Goal: Task Accomplishment & Management: Use online tool/utility

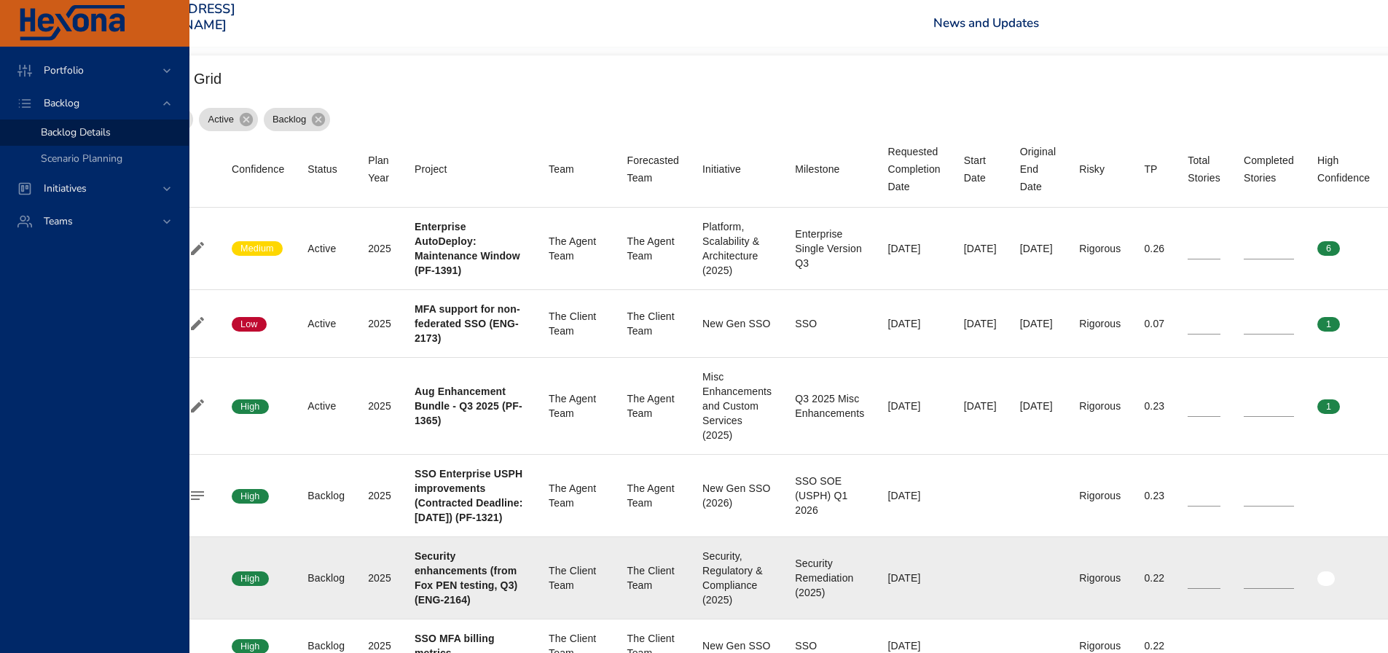
scroll to position [510, 122]
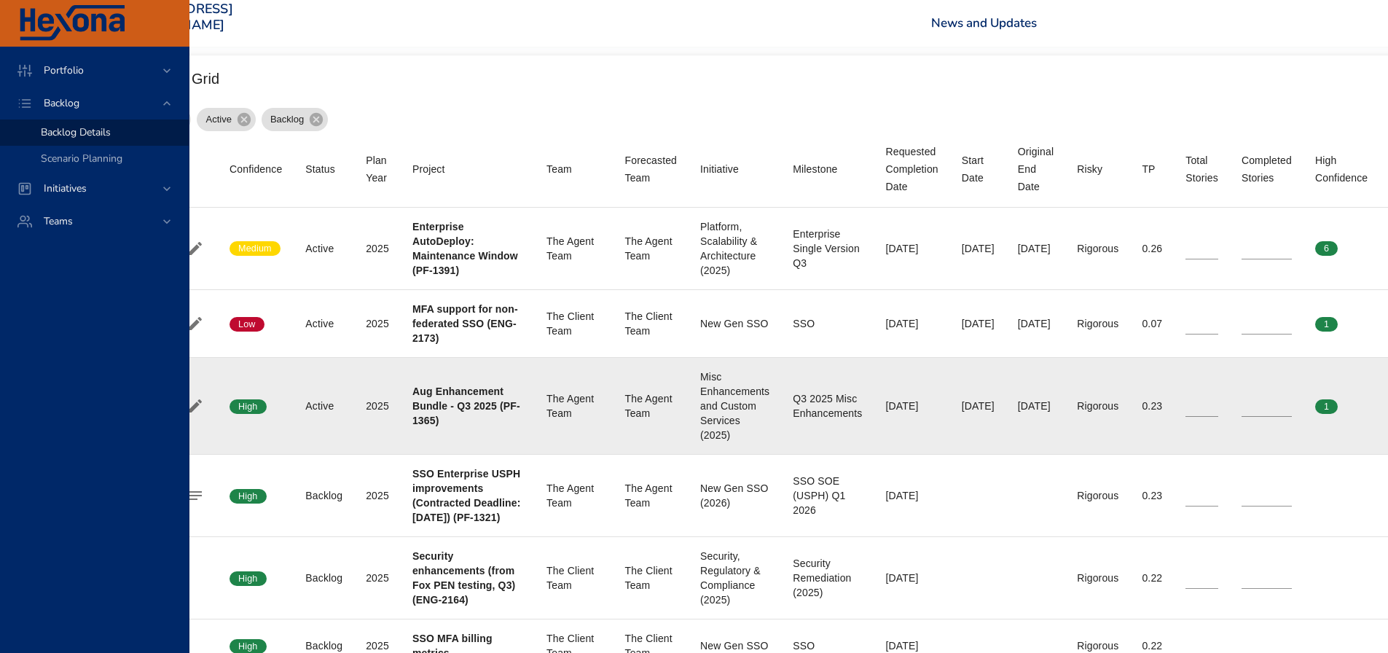
type input "*"
click at [1279, 417] on input "*" at bounding box center [1267, 406] width 50 height 22
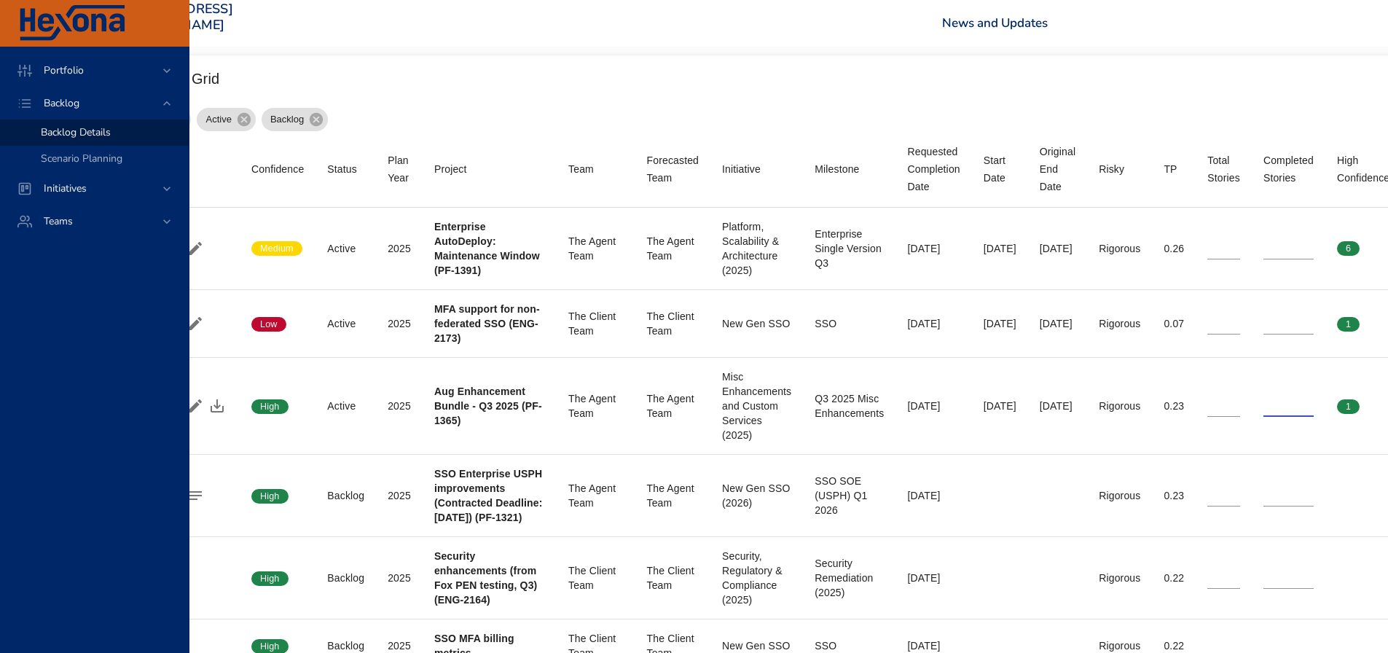
scroll to position [510, 0]
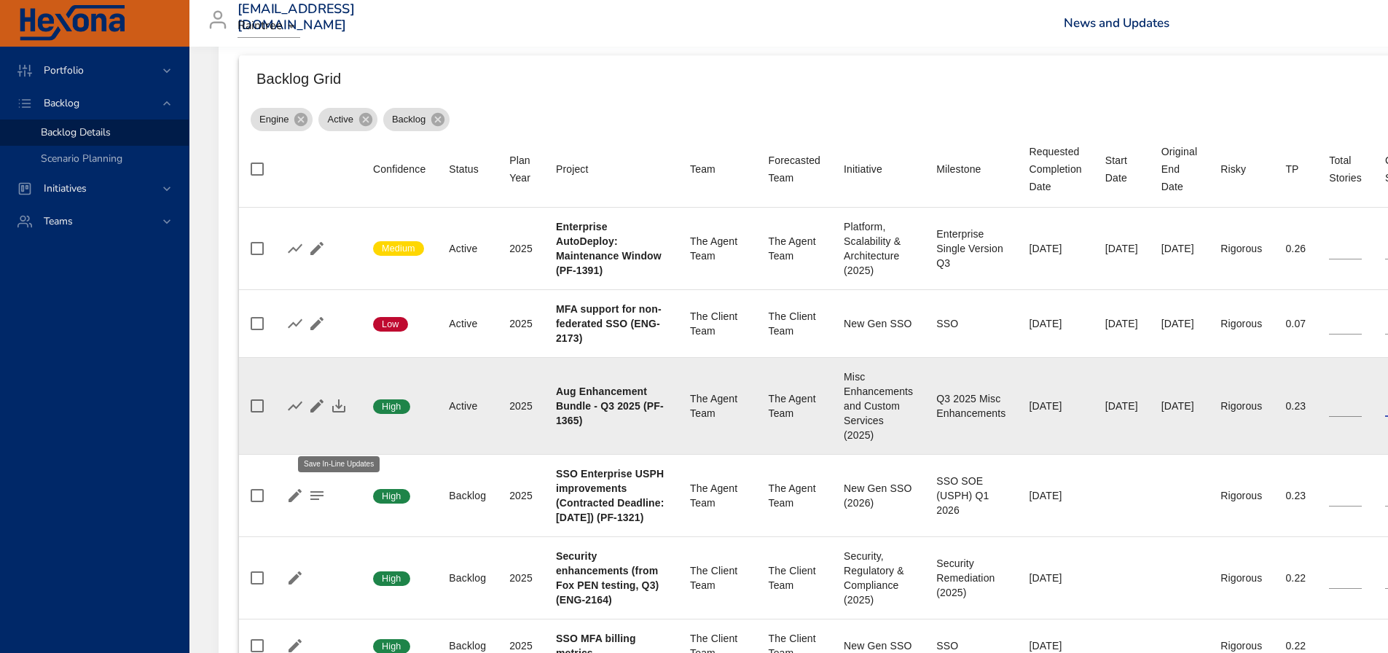
click at [344, 413] on icon "button" at bounding box center [338, 405] width 13 height 13
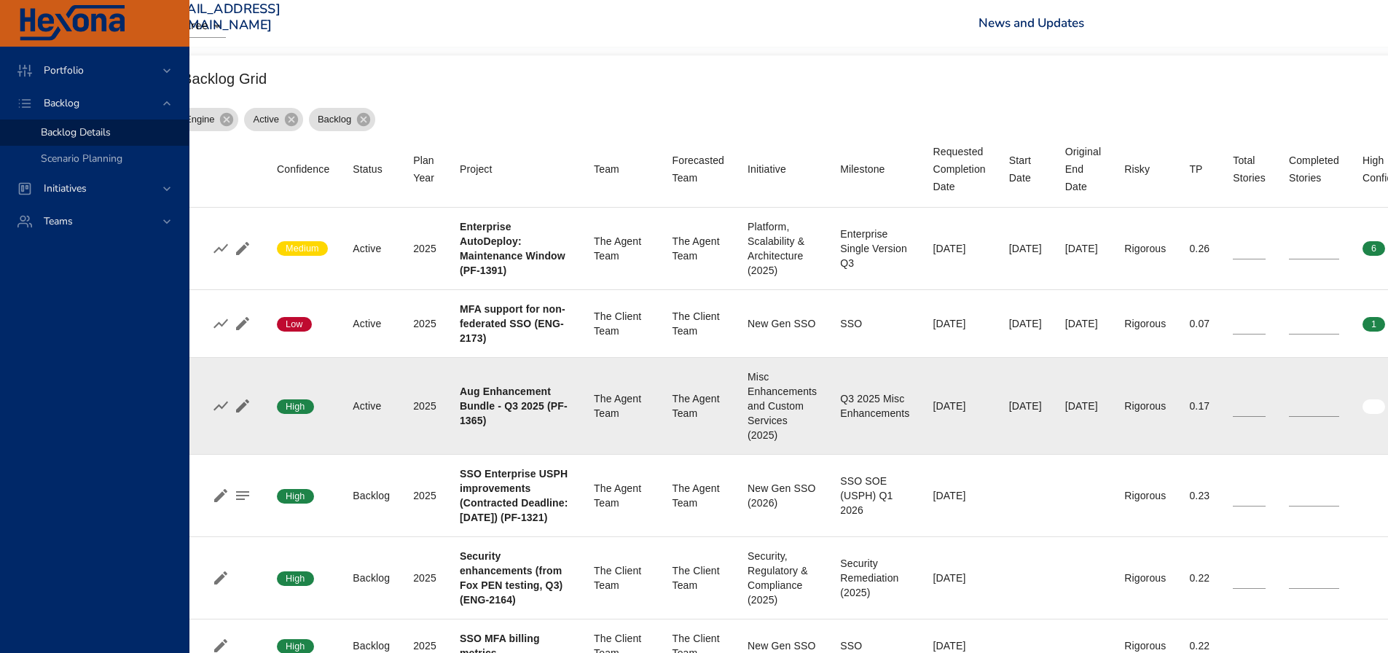
scroll to position [510, 116]
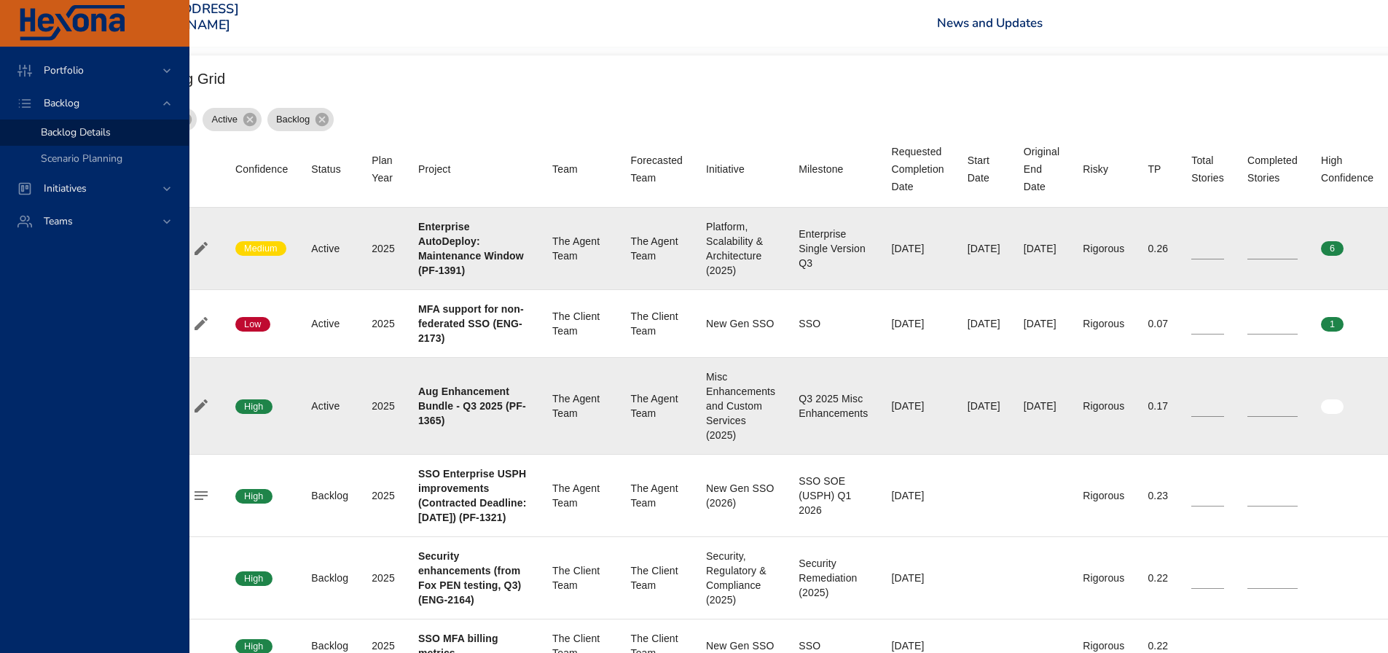
type input "**"
click at [1290, 249] on input "**" at bounding box center [1273, 249] width 50 height 22
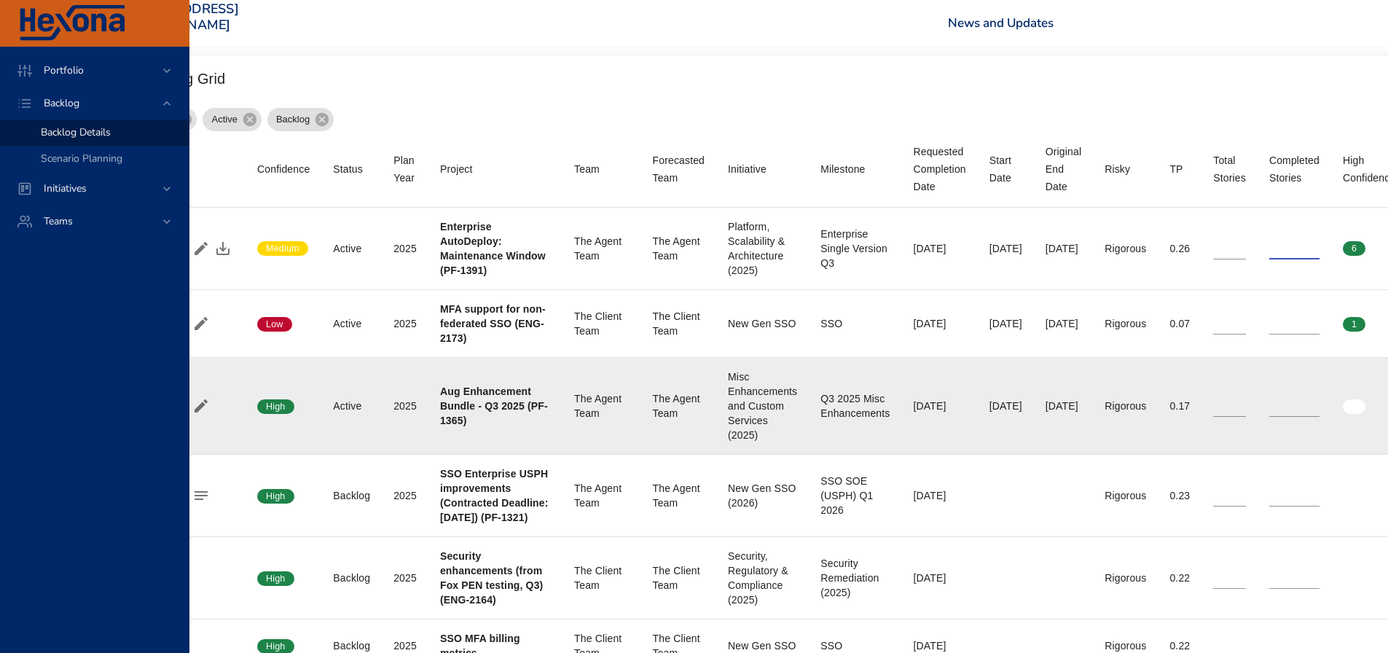
scroll to position [510, 0]
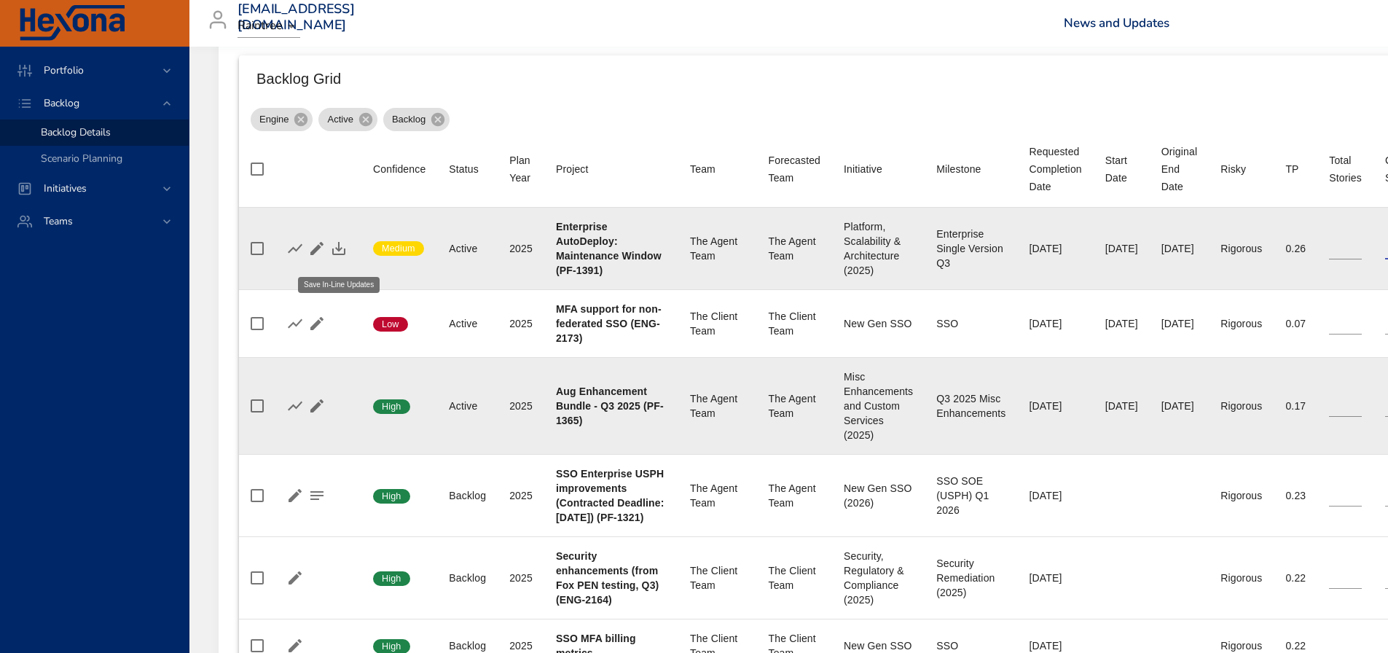
click at [339, 255] on icon "button" at bounding box center [338, 248] width 13 height 13
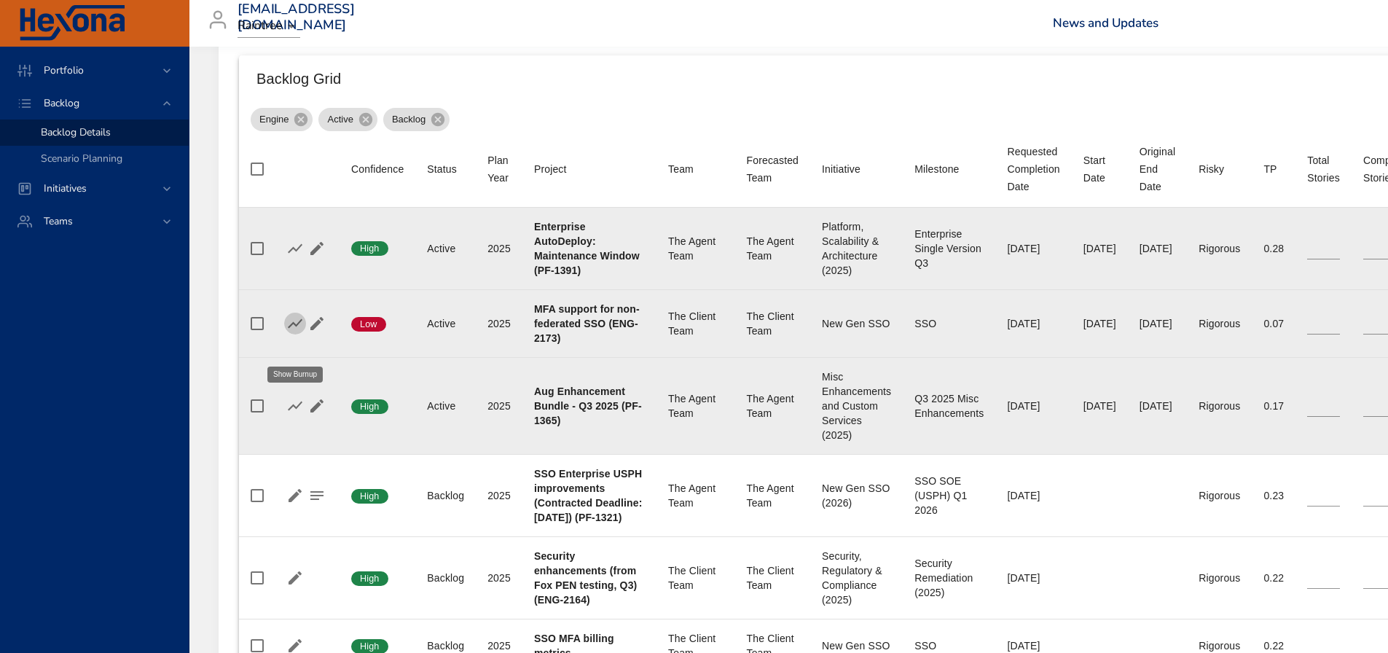
click at [295, 332] on icon "button" at bounding box center [294, 323] width 17 height 17
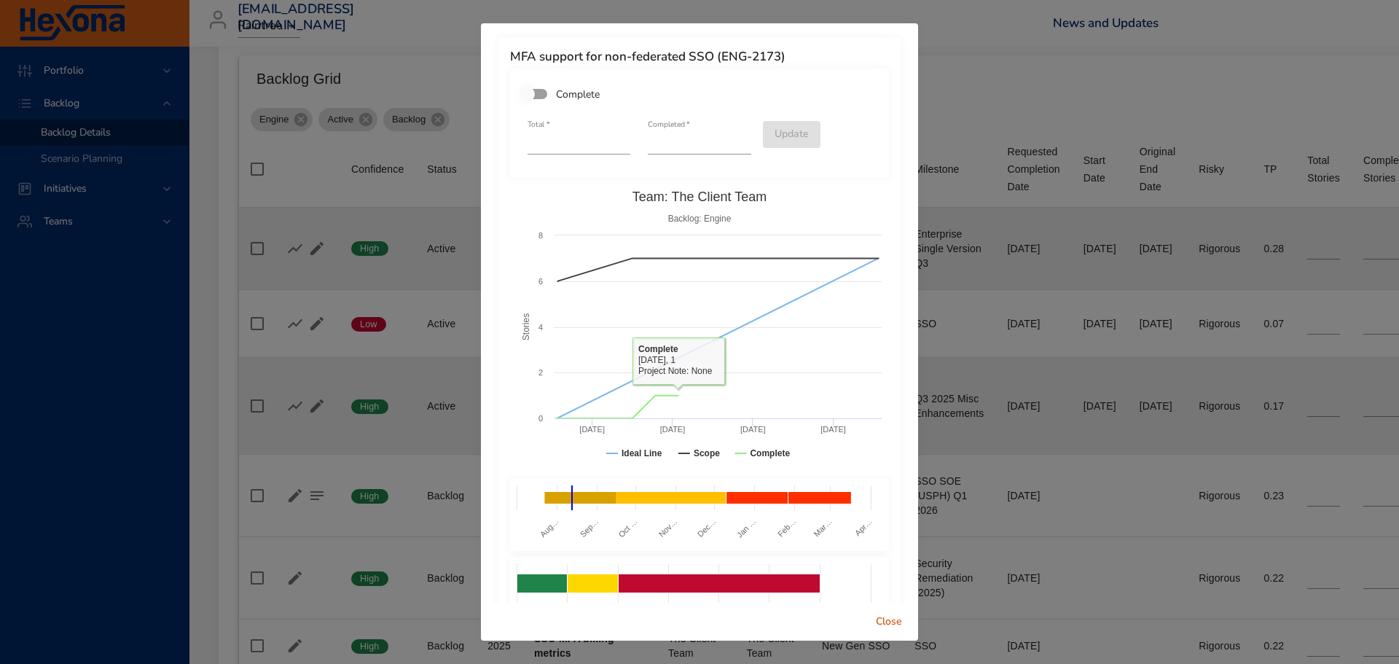
click at [887, 619] on span "Close" at bounding box center [889, 622] width 35 height 18
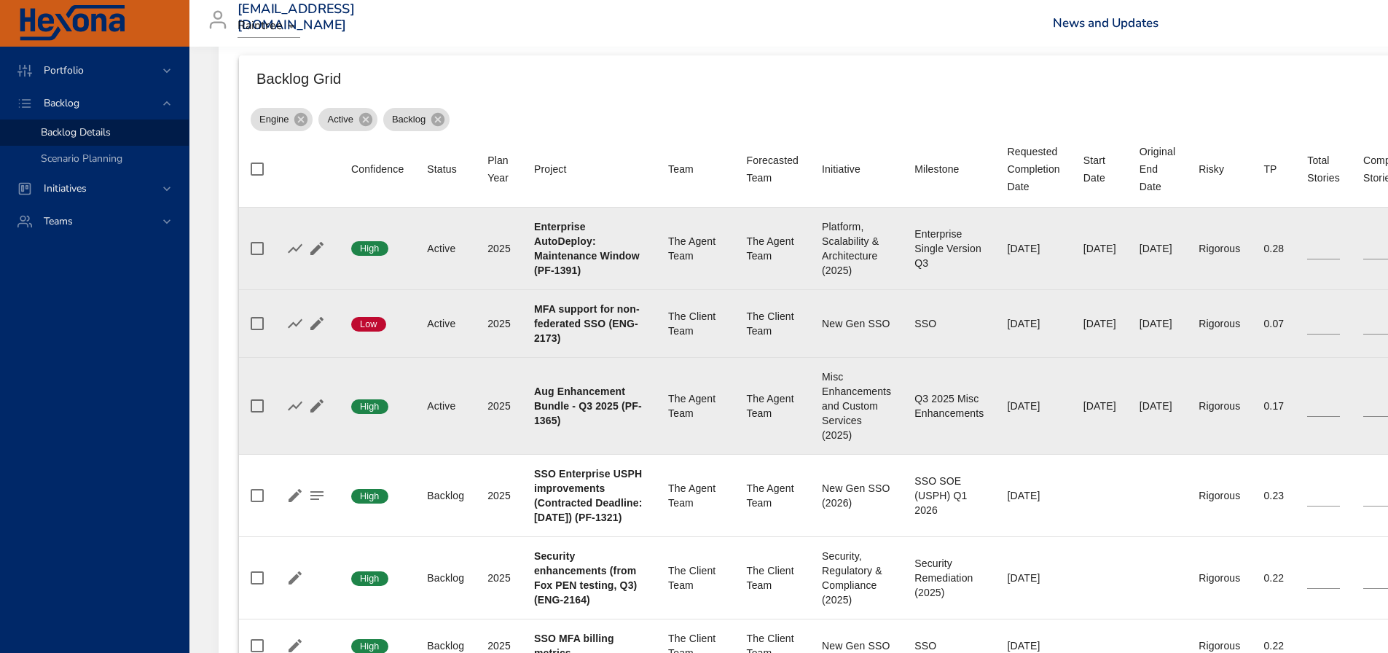
drag, startPoint x: 1121, startPoint y: 342, endPoint x: 1170, endPoint y: 343, distance: 49.6
click at [1170, 331] on div "[DATE]" at bounding box center [1158, 323] width 36 height 15
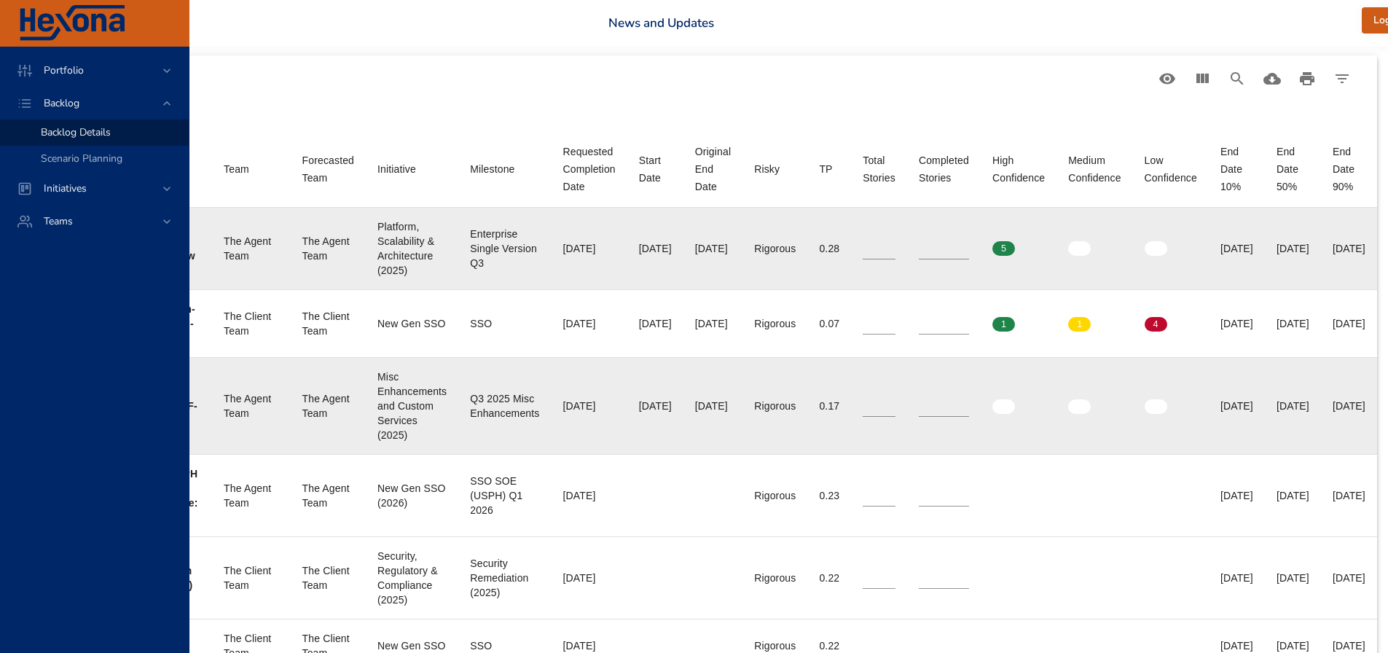
scroll to position [510, 539]
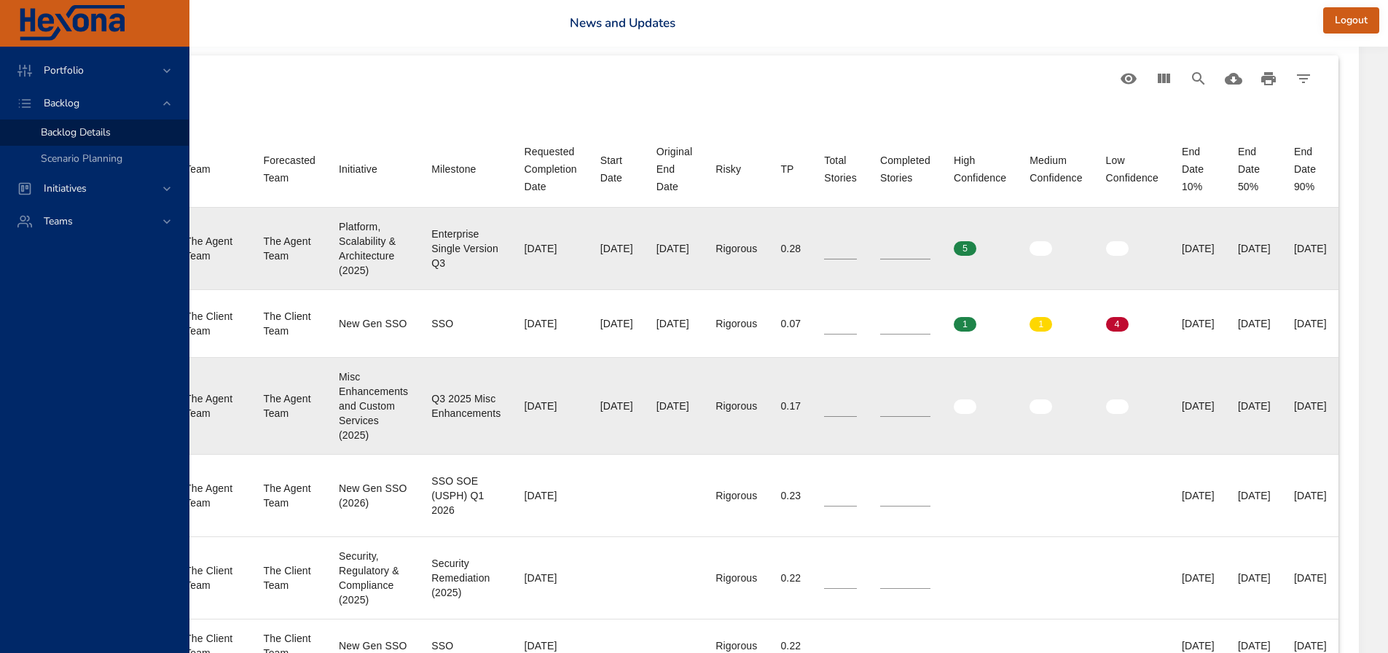
drag, startPoint x: 1199, startPoint y: 254, endPoint x: 1260, endPoint y: 257, distance: 61.3
click at [1260, 257] on td "End Date 50% [DATE]" at bounding box center [1255, 249] width 56 height 82
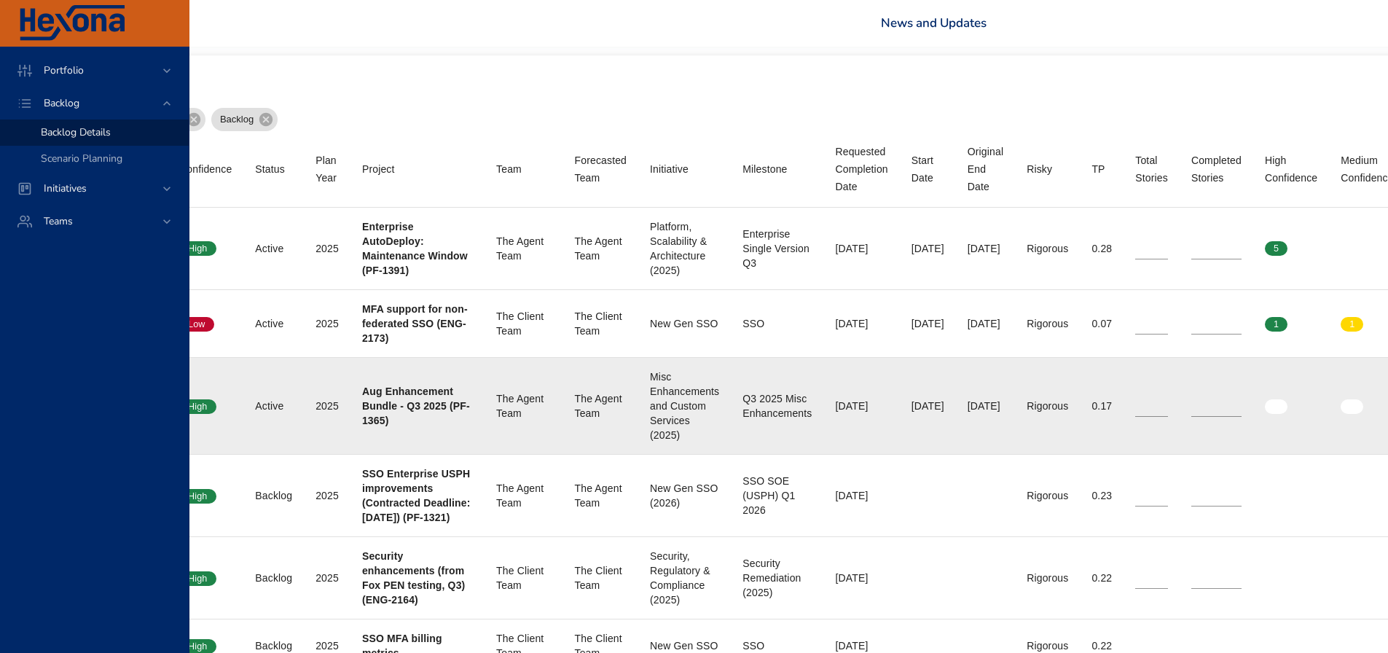
scroll to position [510, 0]
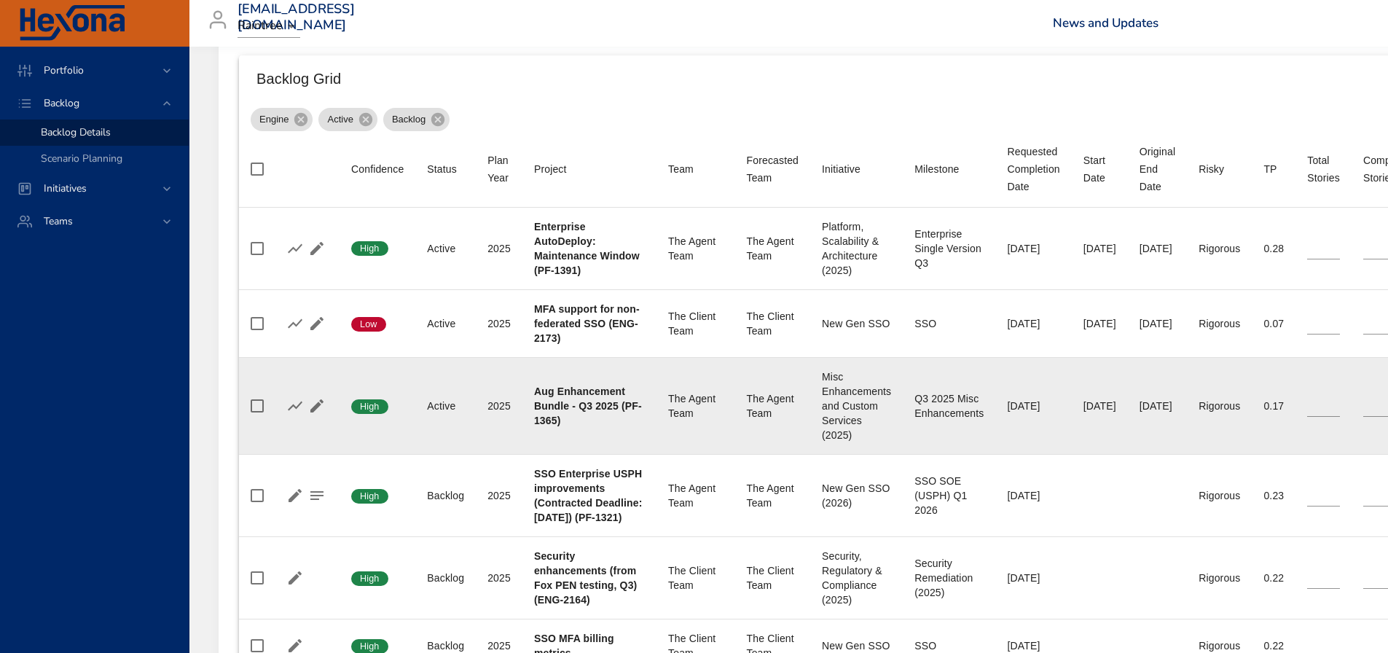
type input "*"
click at [1329, 417] on input "*" at bounding box center [1324, 406] width 33 height 22
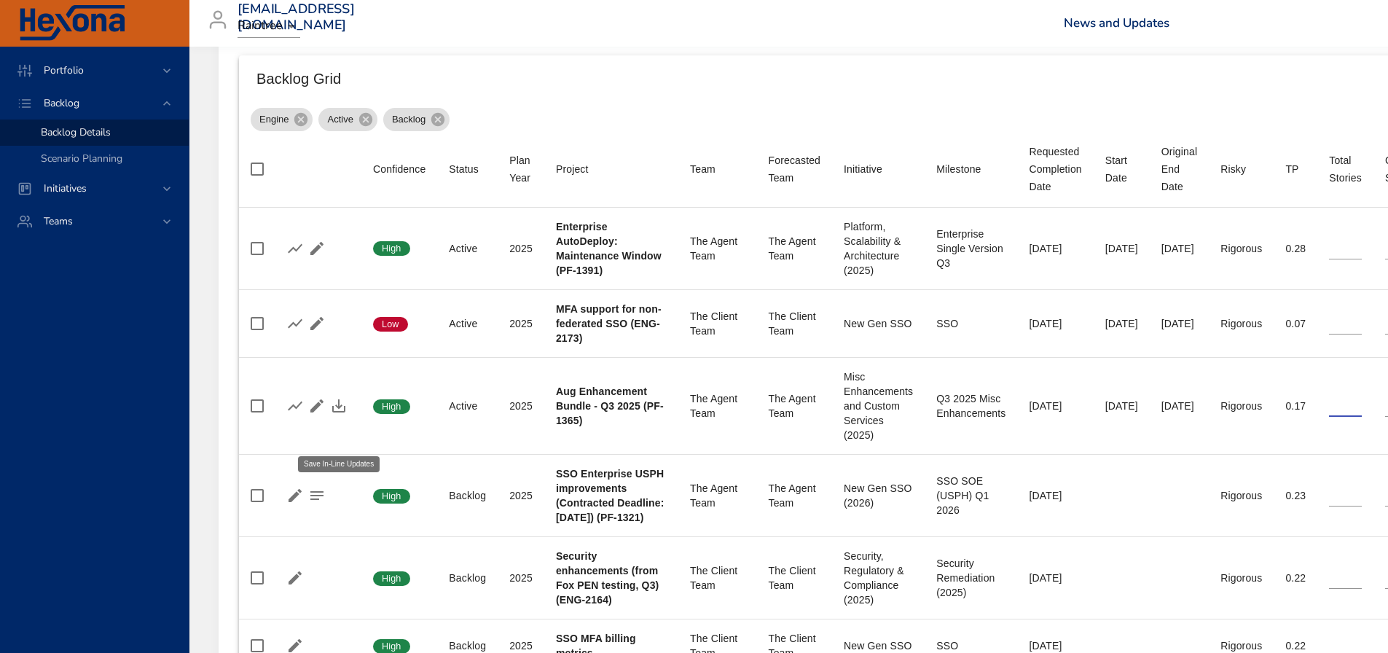
click at [337, 415] on icon "button" at bounding box center [338, 405] width 17 height 17
